Goal: Obtain resource: Download file/media

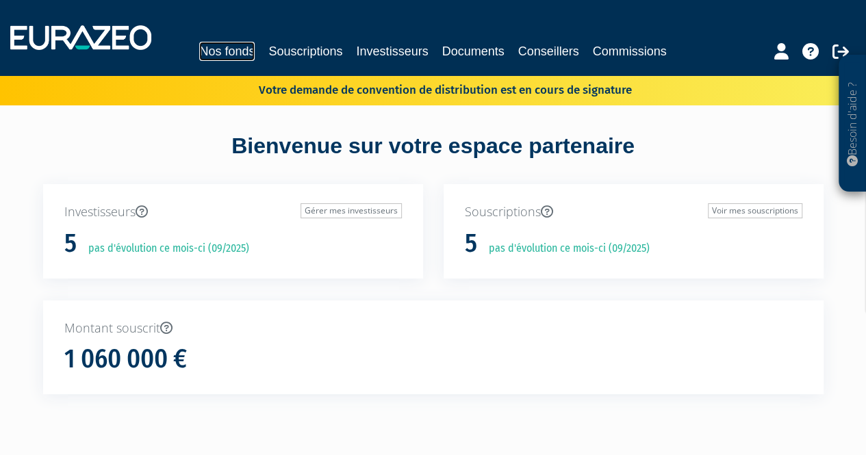
click at [237, 53] on link "Nos fonds" at bounding box center [226, 51] width 55 height 19
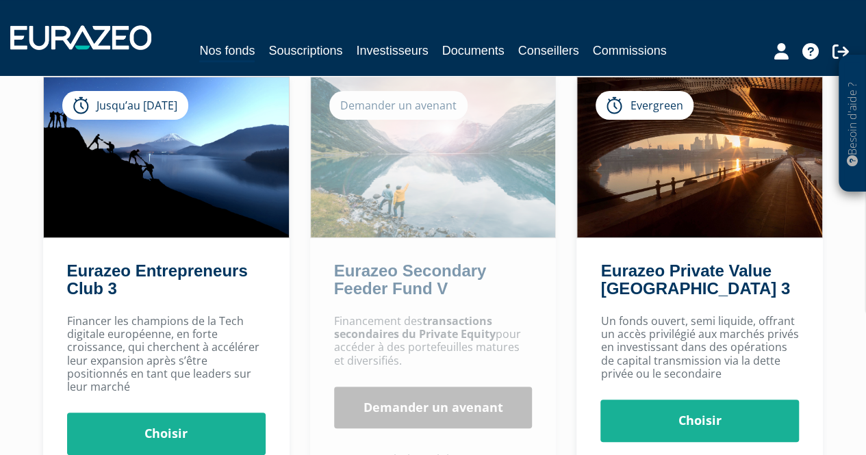
scroll to position [136, 0]
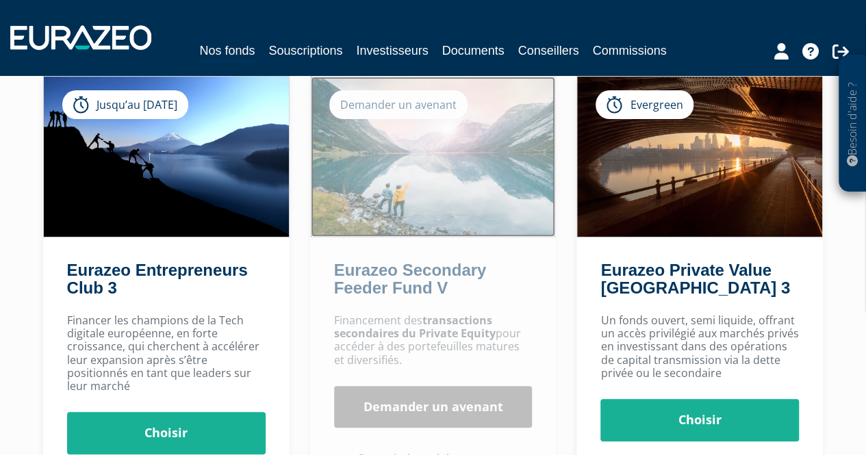
click at [387, 124] on img at bounding box center [433, 157] width 245 height 160
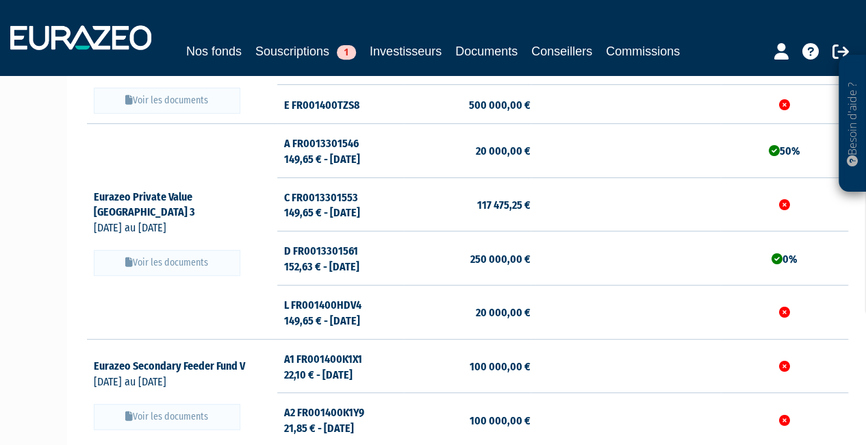
scroll to position [411, 0]
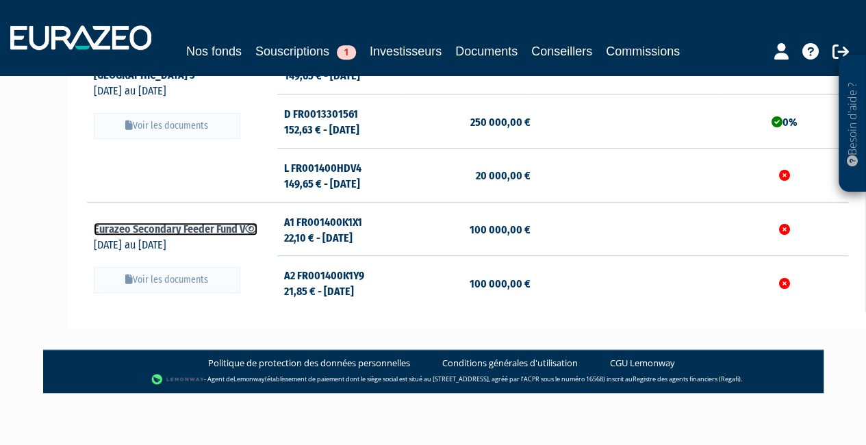
click at [144, 228] on link "Eurazeo Secondary Feeder Fund V" at bounding box center [176, 228] width 164 height 13
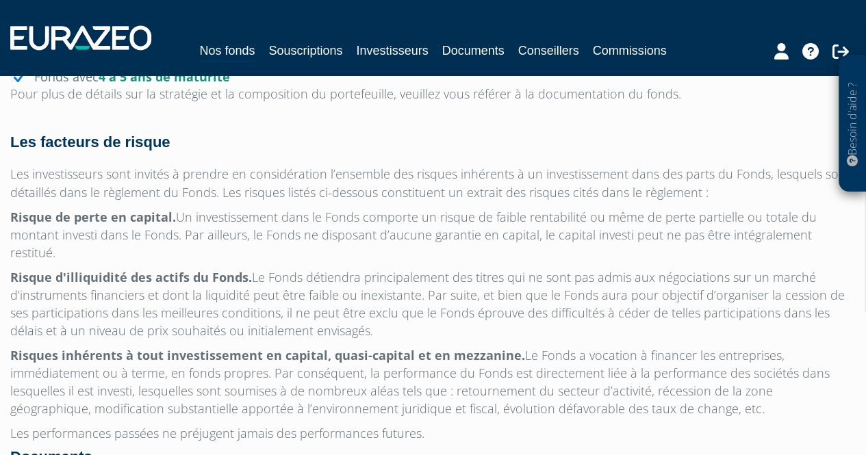
scroll to position [1273, 0]
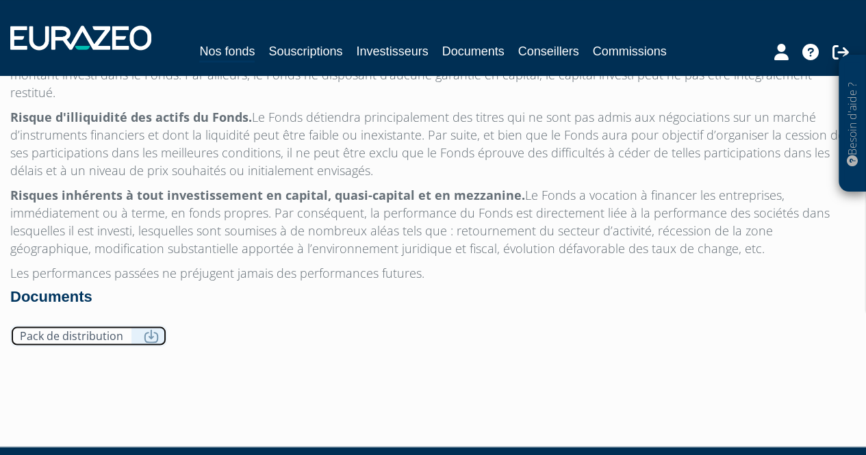
click at [153, 329] on icon at bounding box center [151, 336] width 15 height 14
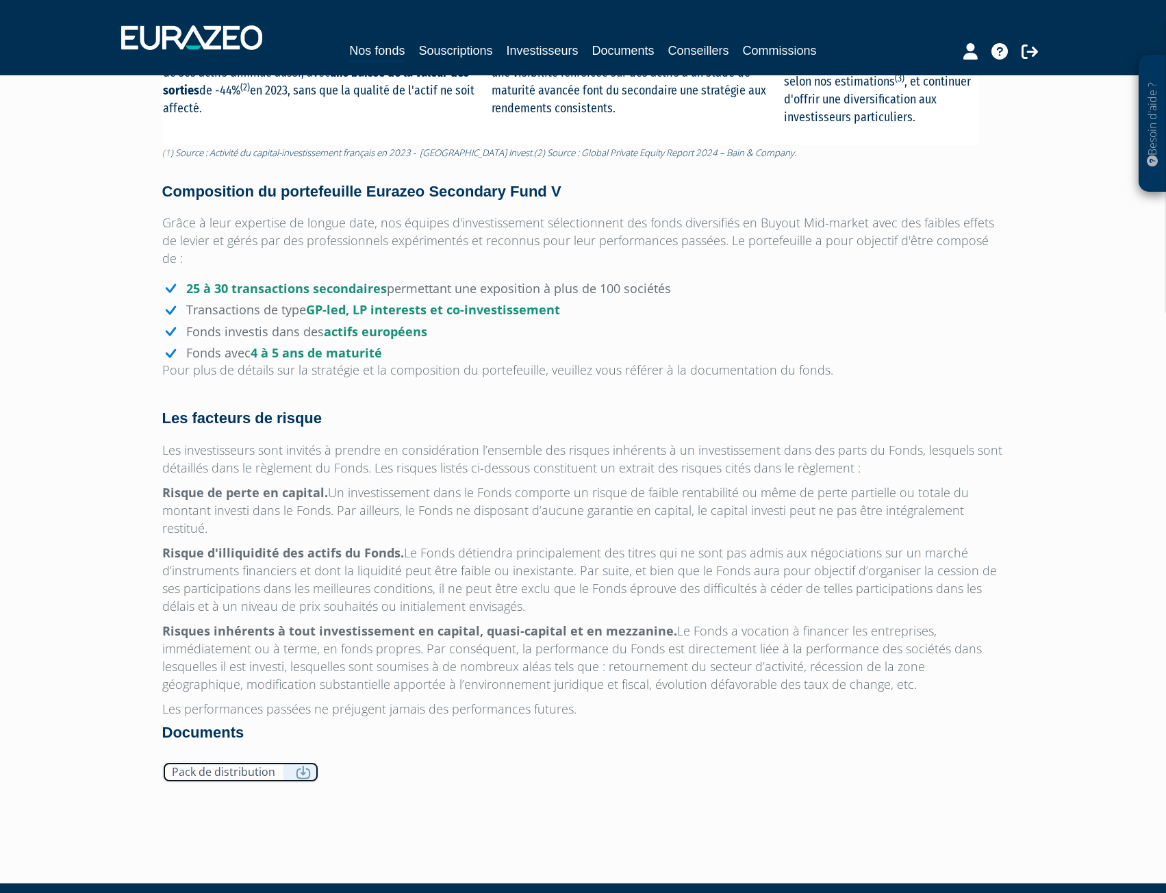
scroll to position [836, 0]
